Goal: Task Accomplishment & Management: Use online tool/utility

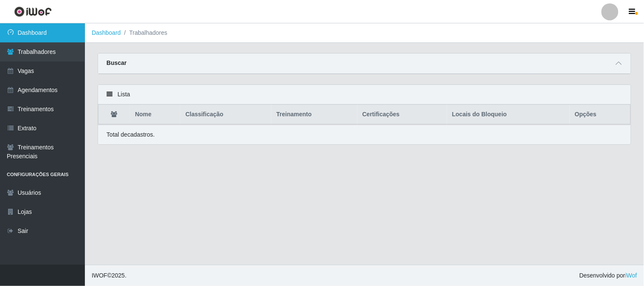
click at [37, 39] on link "Dashboard" at bounding box center [42, 32] width 85 height 19
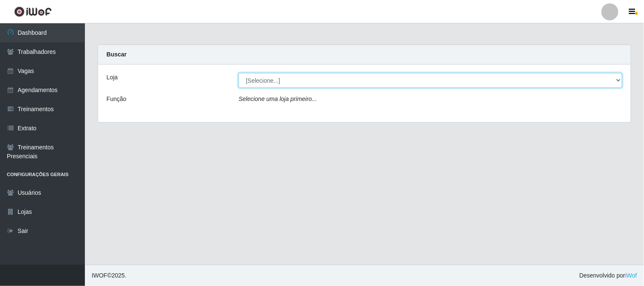
click at [321, 84] on select "[Selecione...] Sapore D'italia" at bounding box center [430, 80] width 384 height 15
select select "266"
click at [238, 73] on select "[Selecione...] Sapore D'italia" at bounding box center [430, 80] width 384 height 15
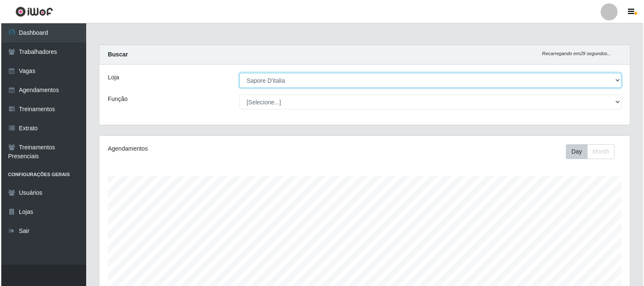
scroll to position [202, 0]
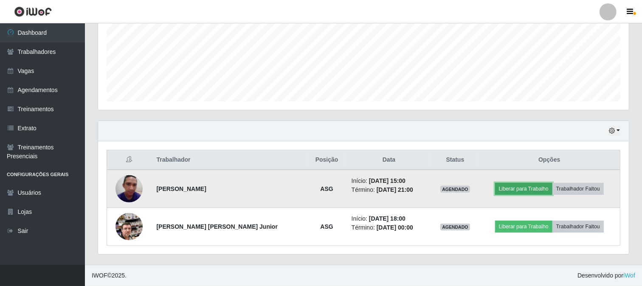
click at [539, 191] on button "Liberar para Trabalho" at bounding box center [523, 189] width 57 height 12
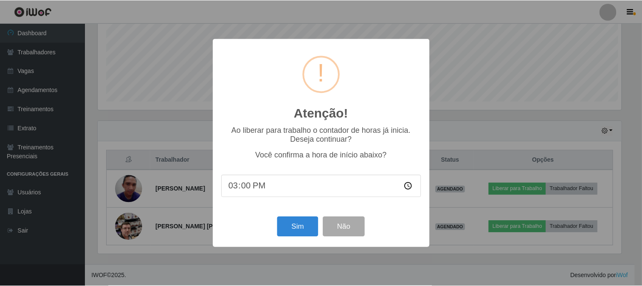
scroll to position [176, 525]
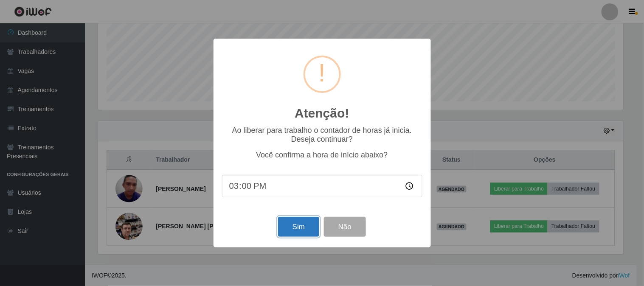
click at [304, 226] on button "Sim" at bounding box center [298, 227] width 41 height 20
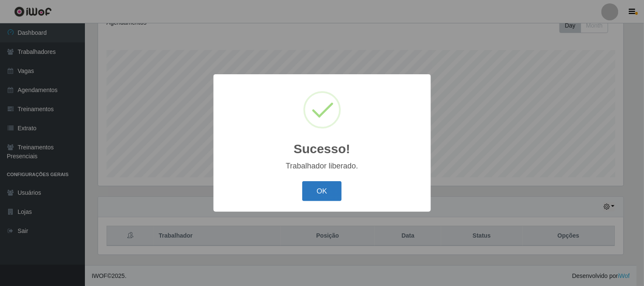
click at [328, 187] on button "OK" at bounding box center [321, 191] width 39 height 20
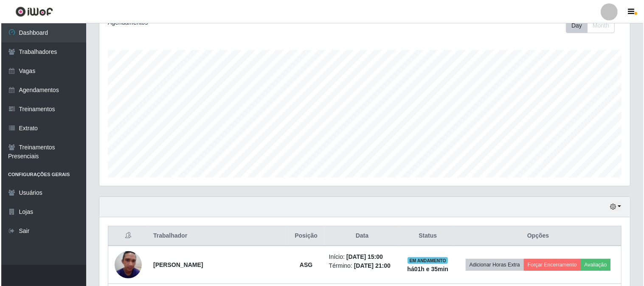
scroll to position [202, 0]
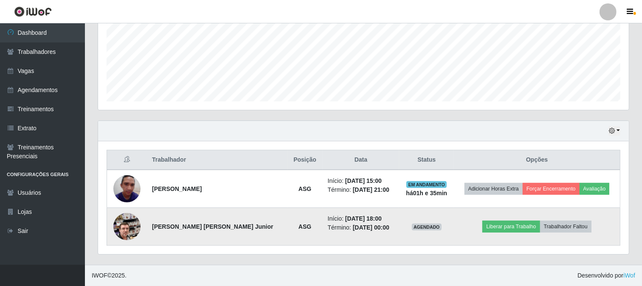
click at [126, 223] on img at bounding box center [126, 226] width 27 height 48
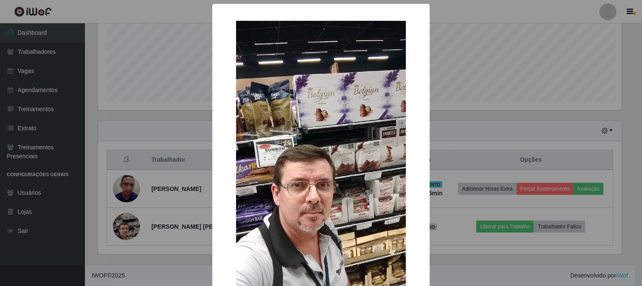
scroll to position [176, 525]
click at [451, 151] on div "× OK Cancel" at bounding box center [322, 143] width 644 height 286
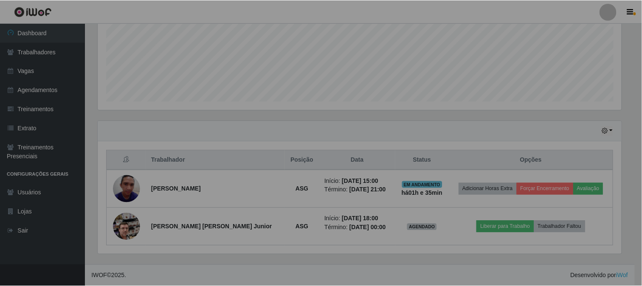
scroll to position [176, 530]
